Goal: Task Accomplishment & Management: Manage account settings

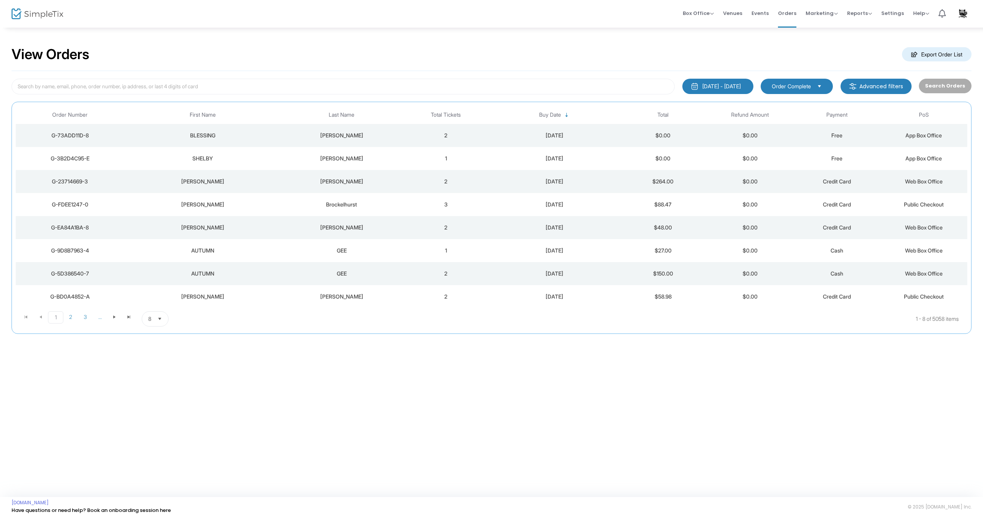
click at [339, 274] on div "GEE" at bounding box center [342, 274] width 118 height 8
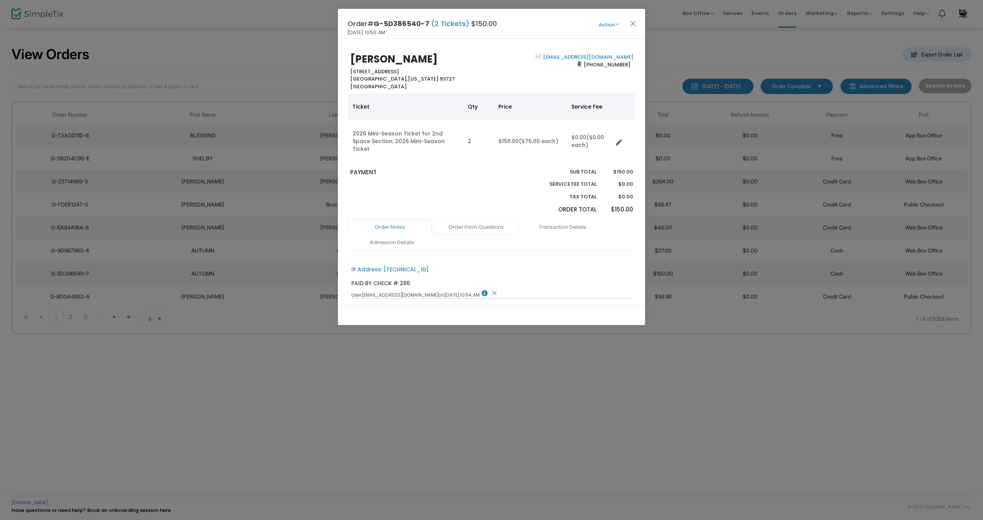
click at [470, 219] on link "Order Form Questions" at bounding box center [476, 227] width 85 height 16
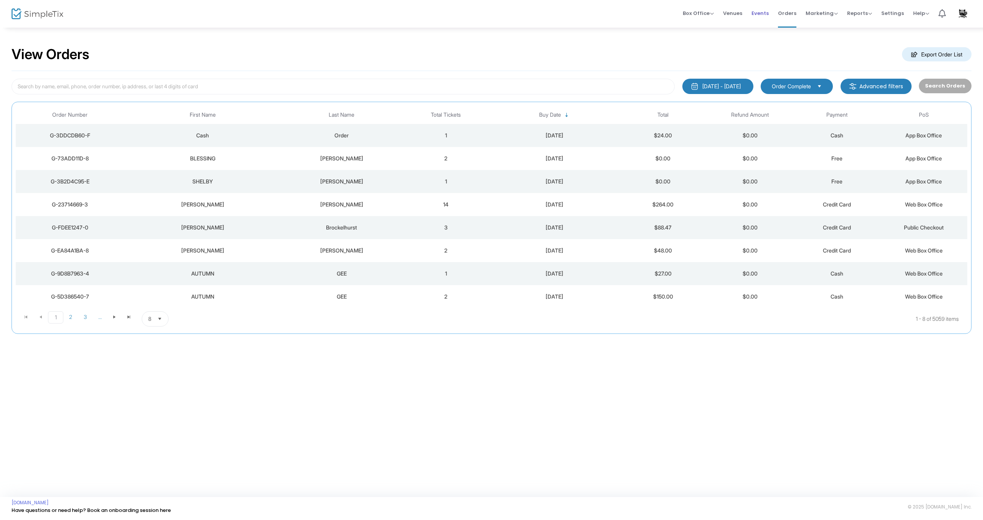
click at [763, 15] on span "Events" at bounding box center [760, 13] width 17 height 20
